Goal: Complete application form

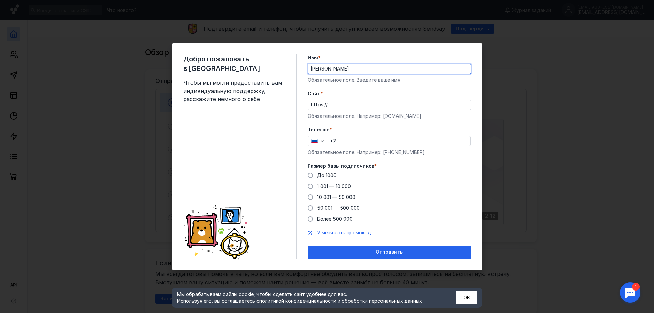
click at [330, 67] on input "[PERSON_NAME]" at bounding box center [389, 69] width 163 height 10
click at [323, 66] on input "[PERSON_NAME]" at bounding box center [389, 69] width 163 height 10
type input "[PERSON_NAME]"
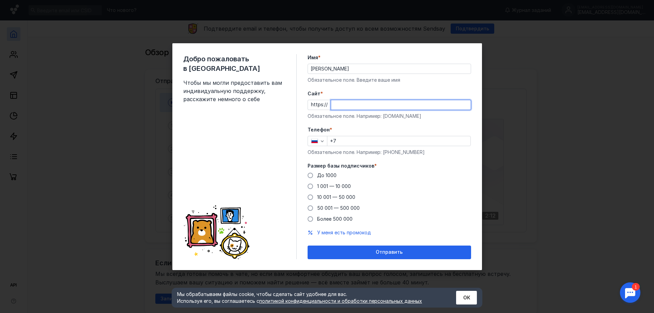
click at [334, 102] on input "Cайт *" at bounding box center [401, 105] width 140 height 10
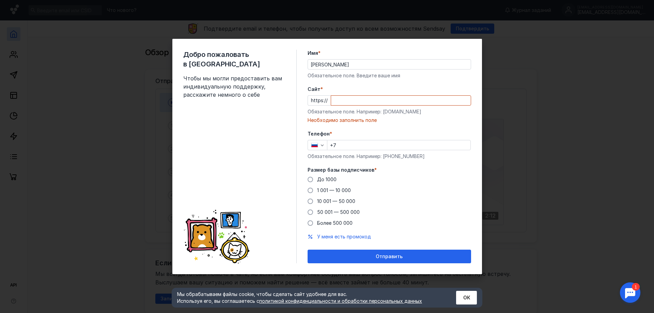
drag, startPoint x: 411, startPoint y: 116, endPoint x: 383, endPoint y: 115, distance: 28.3
click at [382, 115] on div "Cайт * https:// Обязательное поле. Например: [DOMAIN_NAME] Необходимо заполнить…" at bounding box center [388, 105] width 163 height 38
click at [386, 112] on div "Обязательное поле. Например: [DOMAIN_NAME]" at bounding box center [388, 111] width 163 height 7
click at [406, 111] on div "Обязательное поле. Например: [DOMAIN_NAME]" at bounding box center [388, 111] width 163 height 7
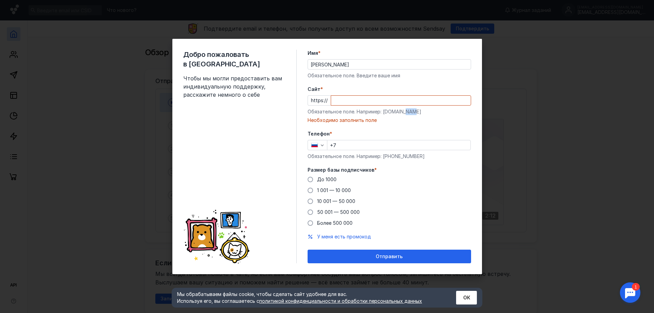
click at [406, 111] on div "Обязательное поле. Например: [DOMAIN_NAME]" at bounding box center [388, 111] width 163 height 7
click at [395, 111] on div "Обязательное поле. Например: [DOMAIN_NAME]" at bounding box center [388, 111] width 163 height 7
drag, startPoint x: 410, startPoint y: 111, endPoint x: 377, endPoint y: 104, distance: 33.2
click at [382, 112] on div "Обязательное поле. Например: [DOMAIN_NAME]" at bounding box center [388, 111] width 163 height 7
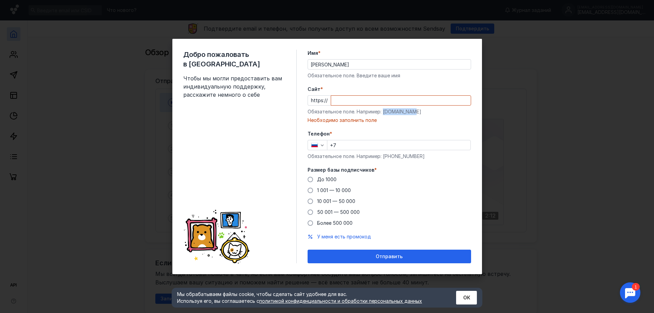
copy div "[DOMAIN_NAME]"
click at [375, 102] on input "Cайт *" at bounding box center [401, 101] width 140 height 10
paste input "[DOMAIN_NAME]"
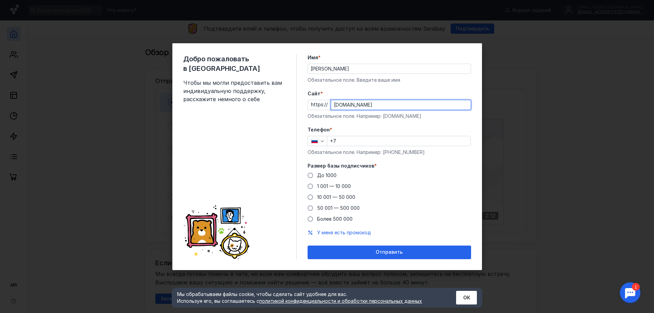
type input "[DOMAIN_NAME]"
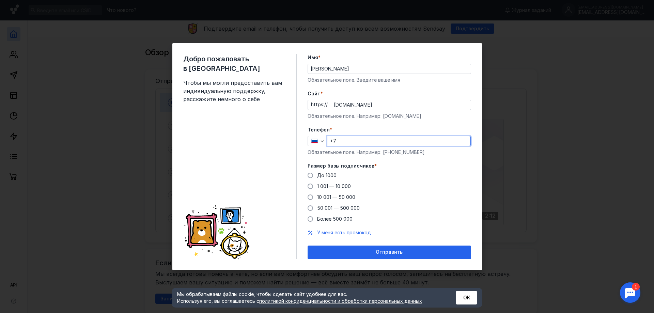
click at [344, 141] on input "+7" at bounding box center [398, 141] width 143 height 10
type input "[PHONE_NUMBER]"
click at [323, 172] on span "До 1000" at bounding box center [326, 175] width 19 height 6
click at [0, 0] on input "До 1000" at bounding box center [0, 0] width 0 height 0
click at [363, 259] on div "Добро пожаловать в Sendsay Чтобы мы могли предоставить вам индивидуальную подде…" at bounding box center [326, 156] width 309 height 227
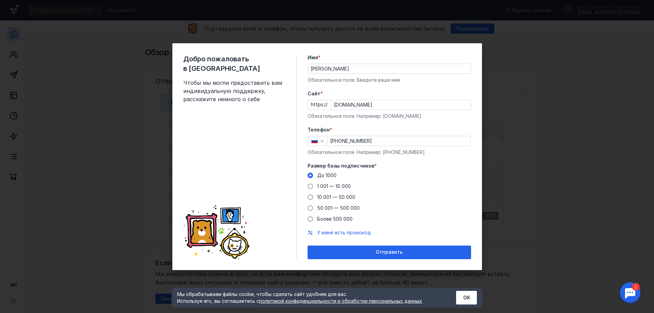
click at [361, 254] on div "Отправить" at bounding box center [388, 252] width 163 height 14
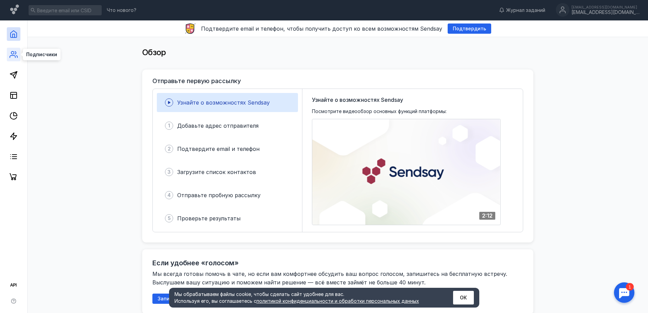
click at [12, 53] on icon at bounding box center [14, 54] width 8 height 8
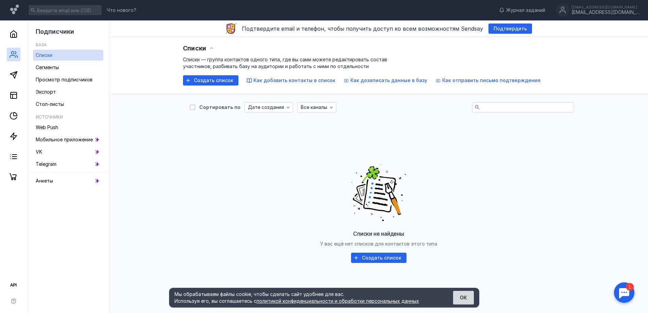
click at [462, 300] on button "ОК" at bounding box center [463, 298] width 21 height 14
